Goal: Navigation & Orientation: Go to known website

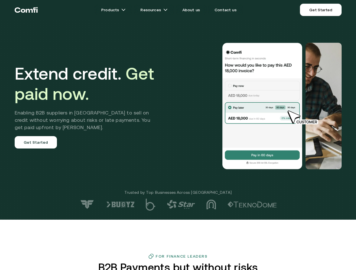
click at [178, 135] on div at bounding box center [253, 106] width 176 height 127
